Goal: Communication & Community: Answer question/provide support

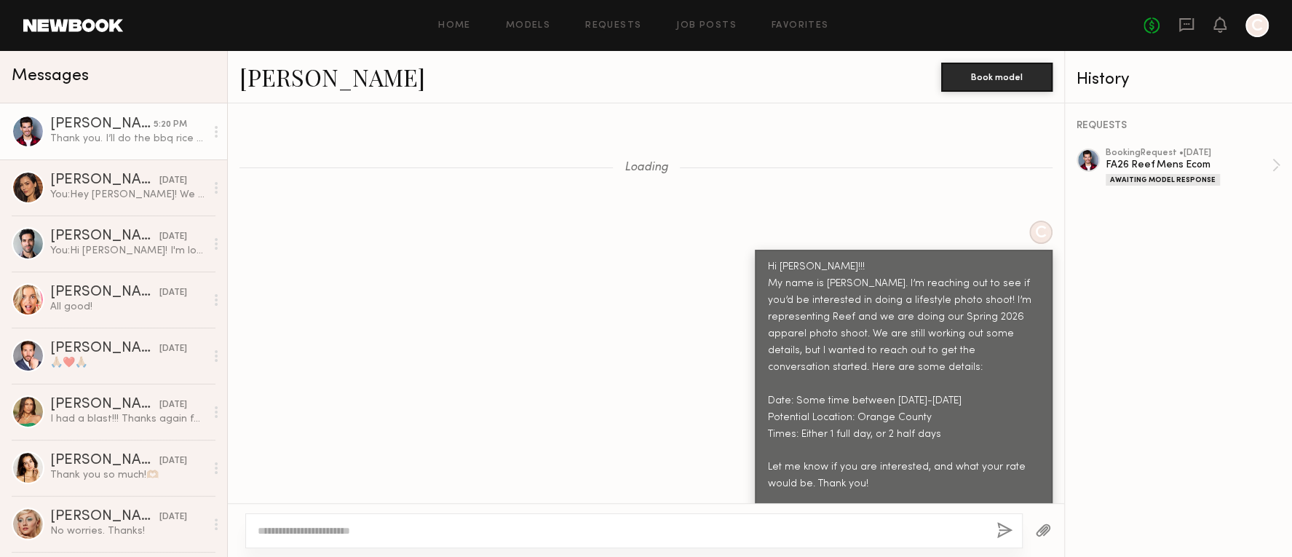
scroll to position [4005, 0]
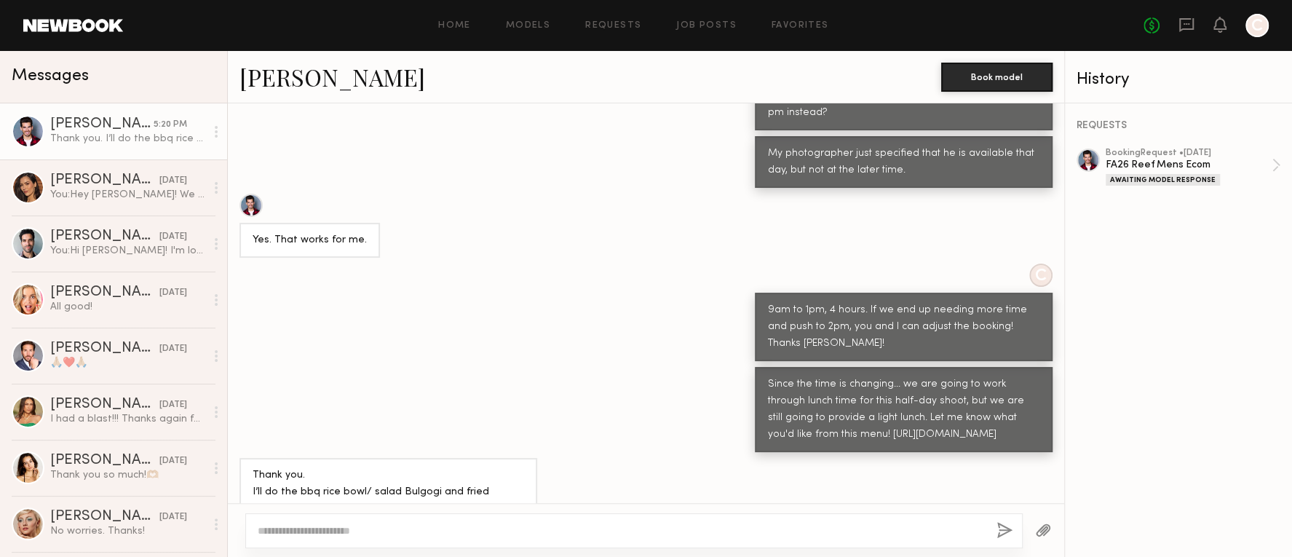
scroll to position [804, 0]
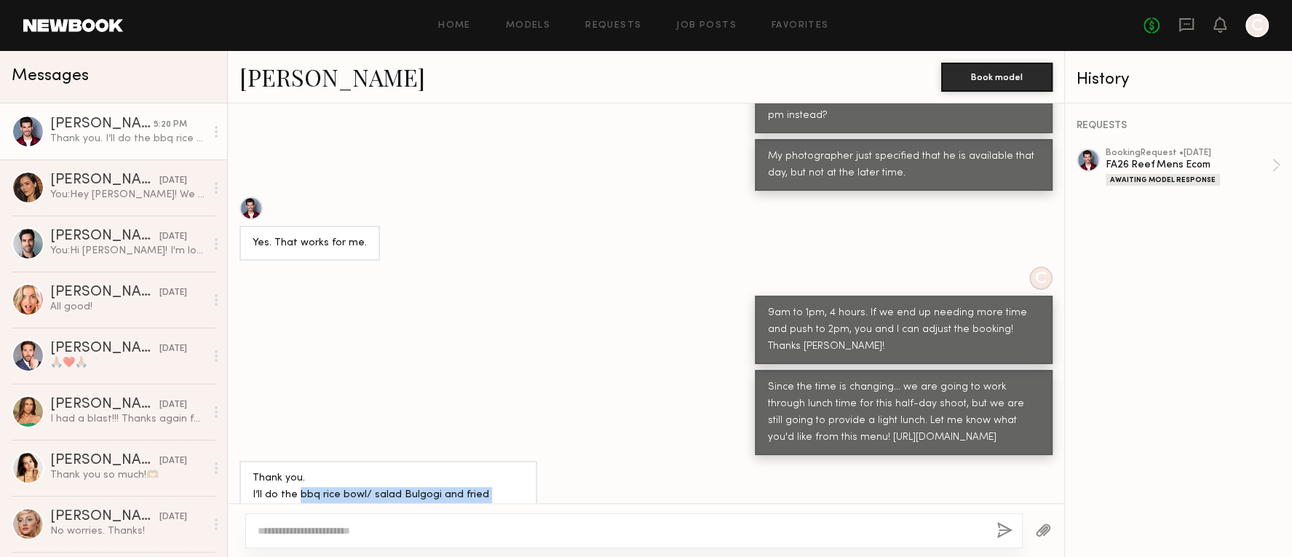
drag, startPoint x: 299, startPoint y: 459, endPoint x: 304, endPoint y: 470, distance: 11.8
click at [304, 470] on div "Thank you. I’ll do the bbq rice bowl/ salad Bulgogi and fried chicken dumplings" at bounding box center [389, 495] width 272 height 50
copy div "bbq rice bowl/ salad Bulgogi and fried chicken dumplings"
click at [398, 534] on textarea at bounding box center [621, 530] width 727 height 15
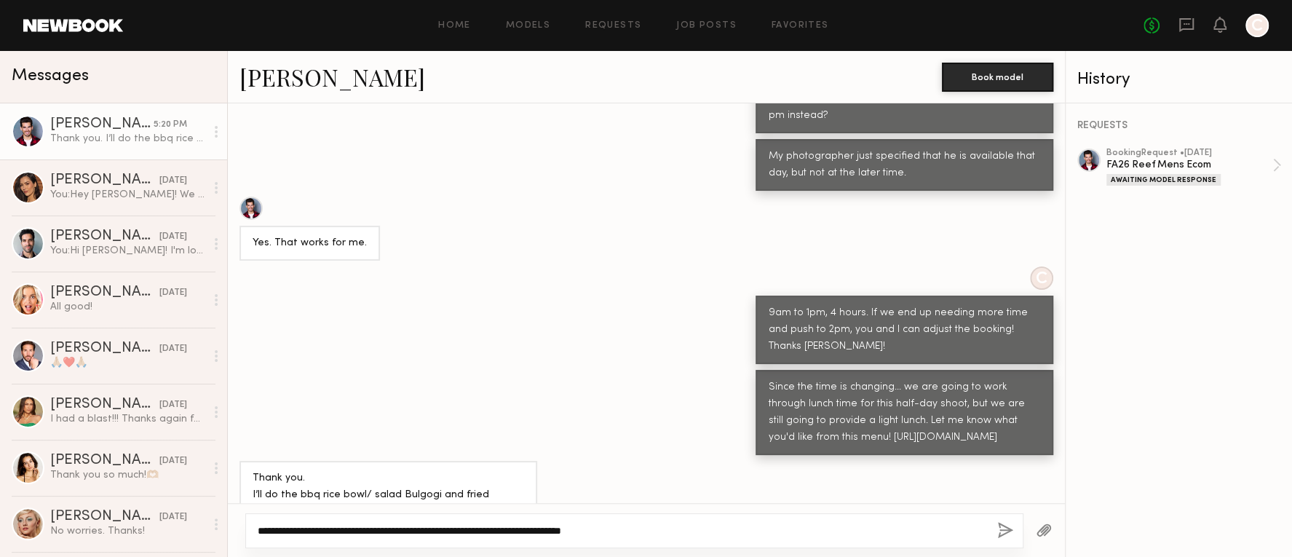
type textarea "**********"
click at [1004, 533] on button "button" at bounding box center [1005, 531] width 16 height 18
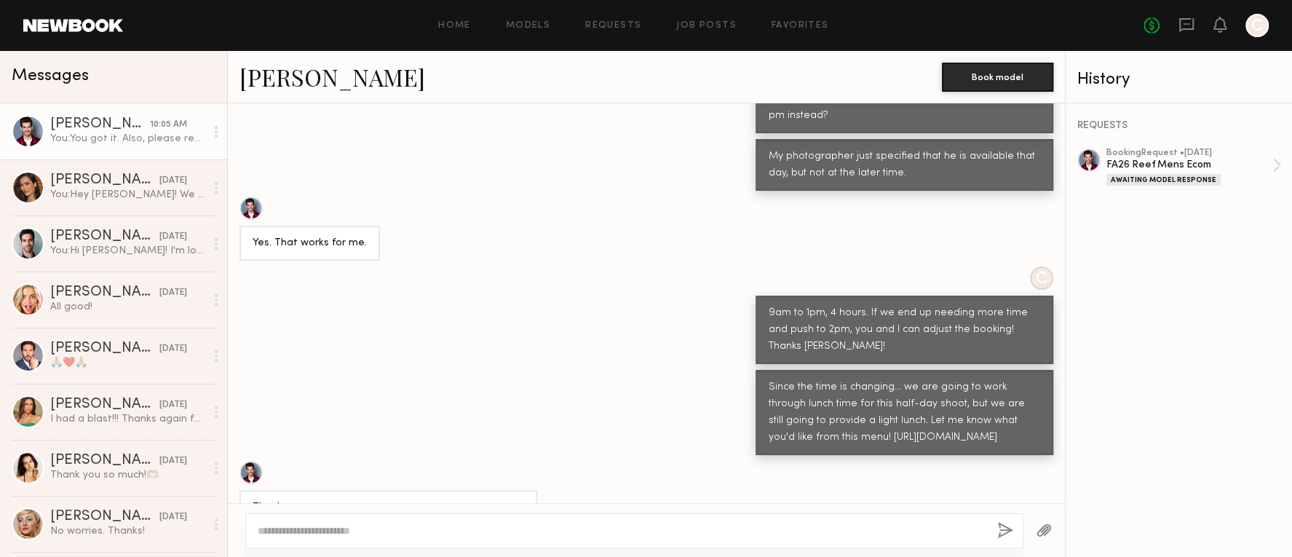
scroll to position [1111, 0]
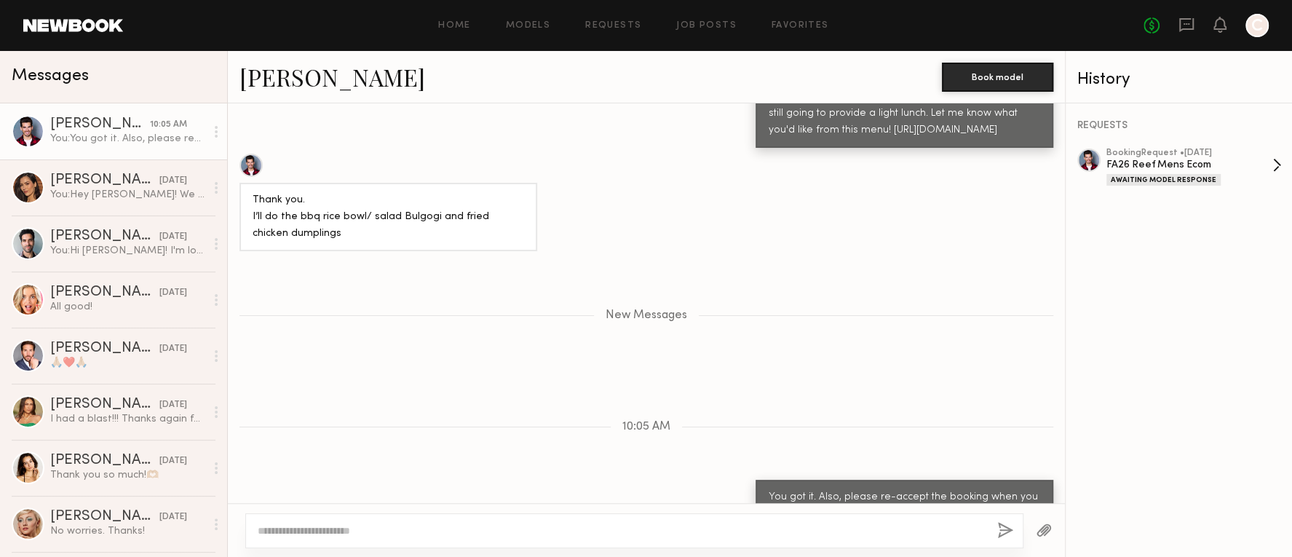
click at [1182, 162] on div "FA26 Reef Mens Ecom" at bounding box center [1190, 165] width 166 height 14
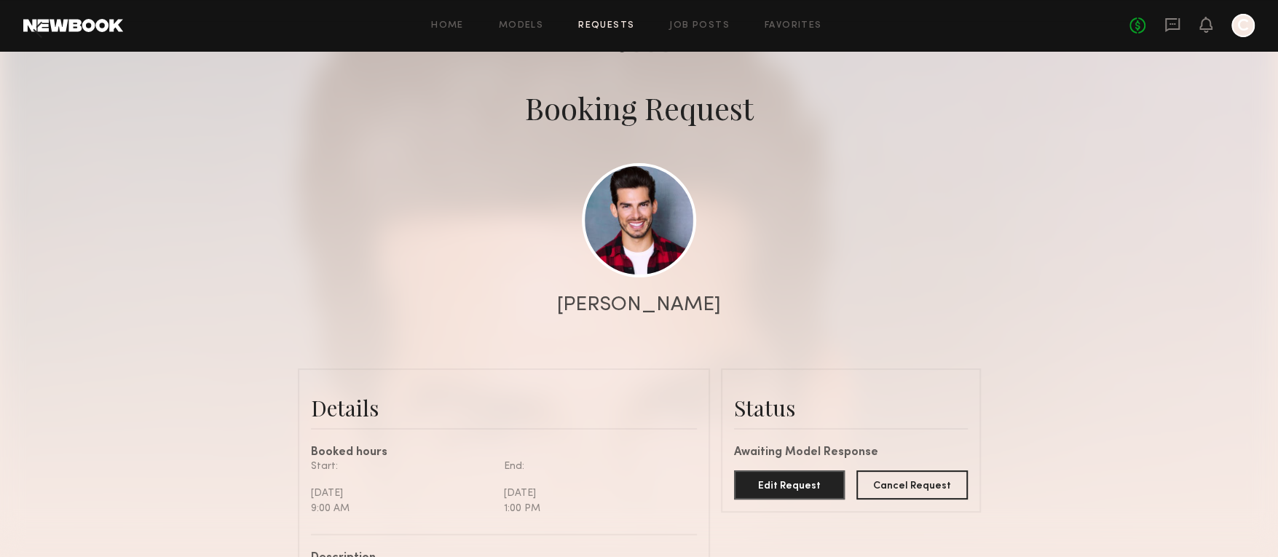
scroll to position [57, 0]
